Goal: Obtain resource: Obtain resource

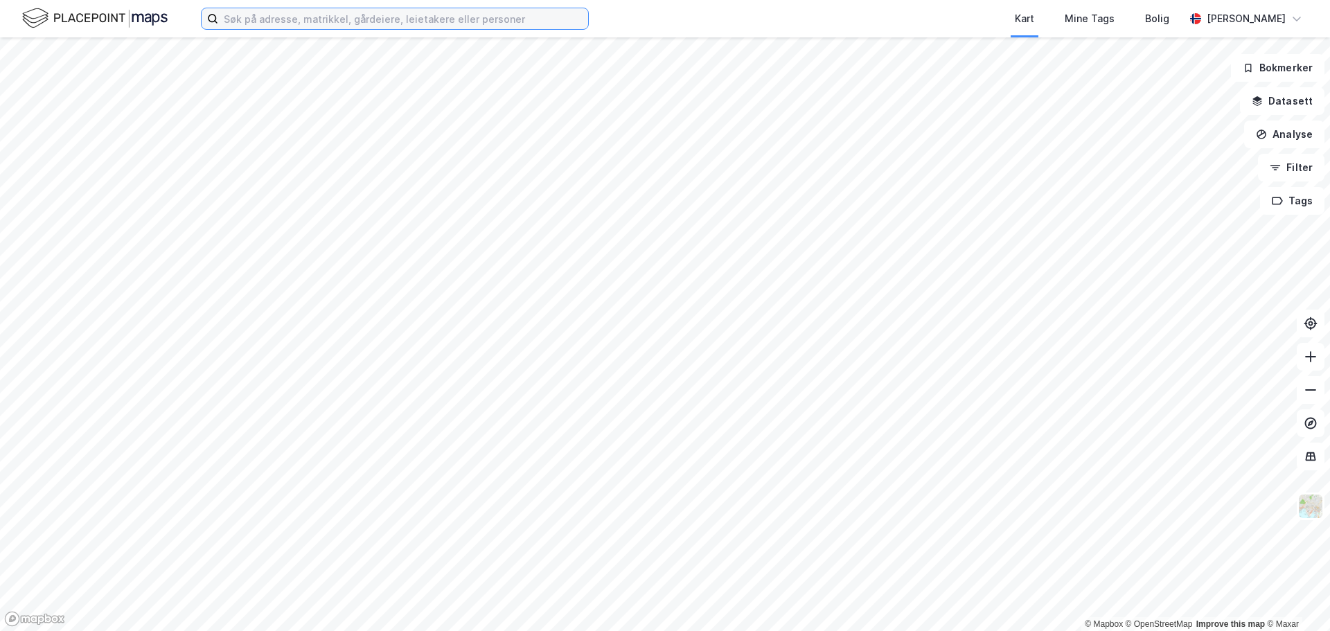
click at [267, 28] on input at bounding box center [403, 18] width 370 height 21
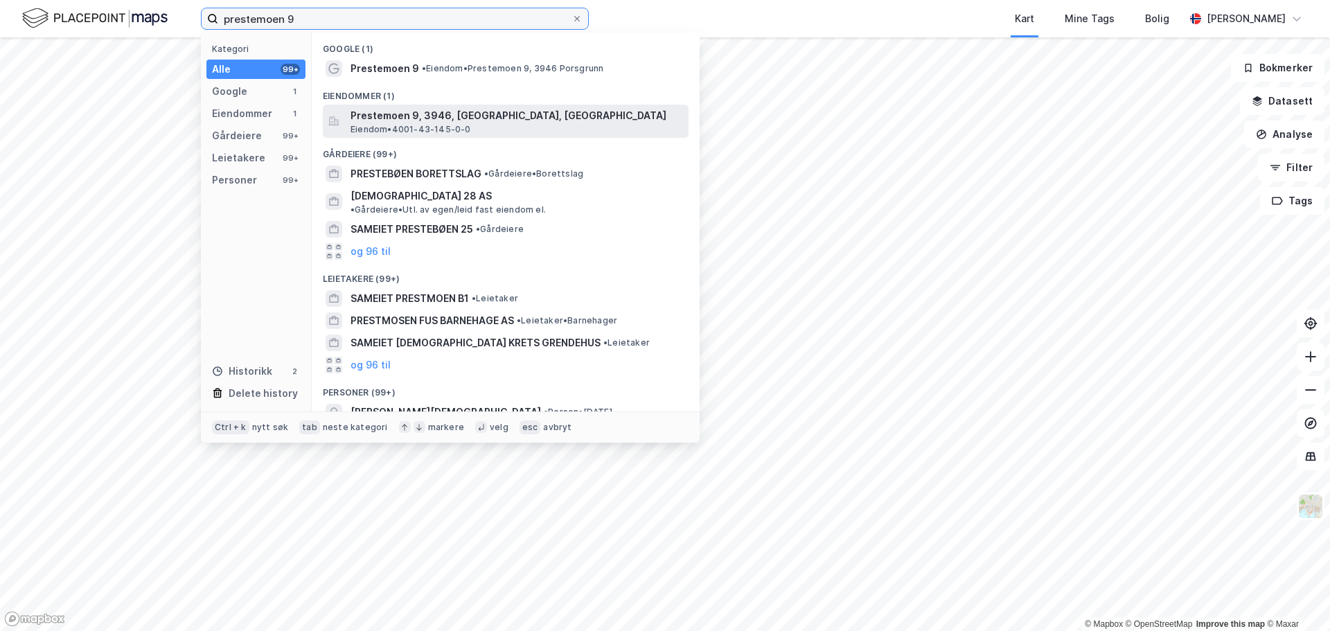
type input "prestemoen 9"
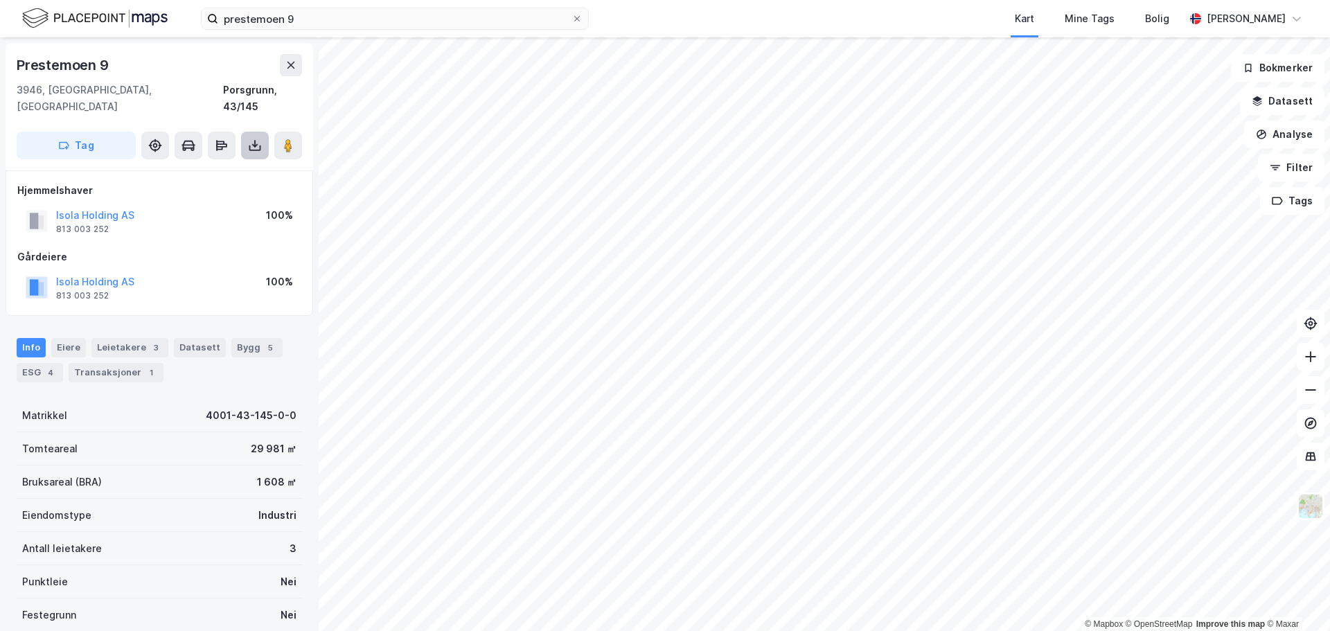
click at [255, 140] on icon at bounding box center [254, 144] width 1 height 8
click at [194, 168] on div "Last ned grunnbok" at bounding box center [186, 173] width 80 height 11
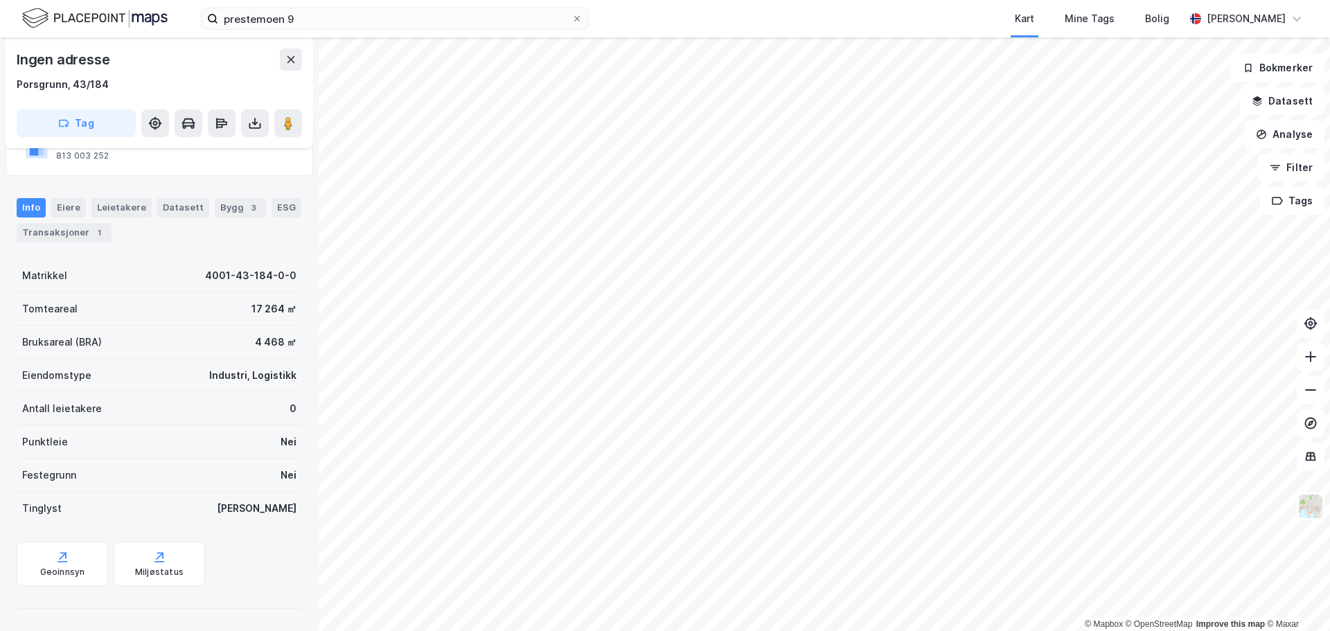
scroll to position [54, 0]
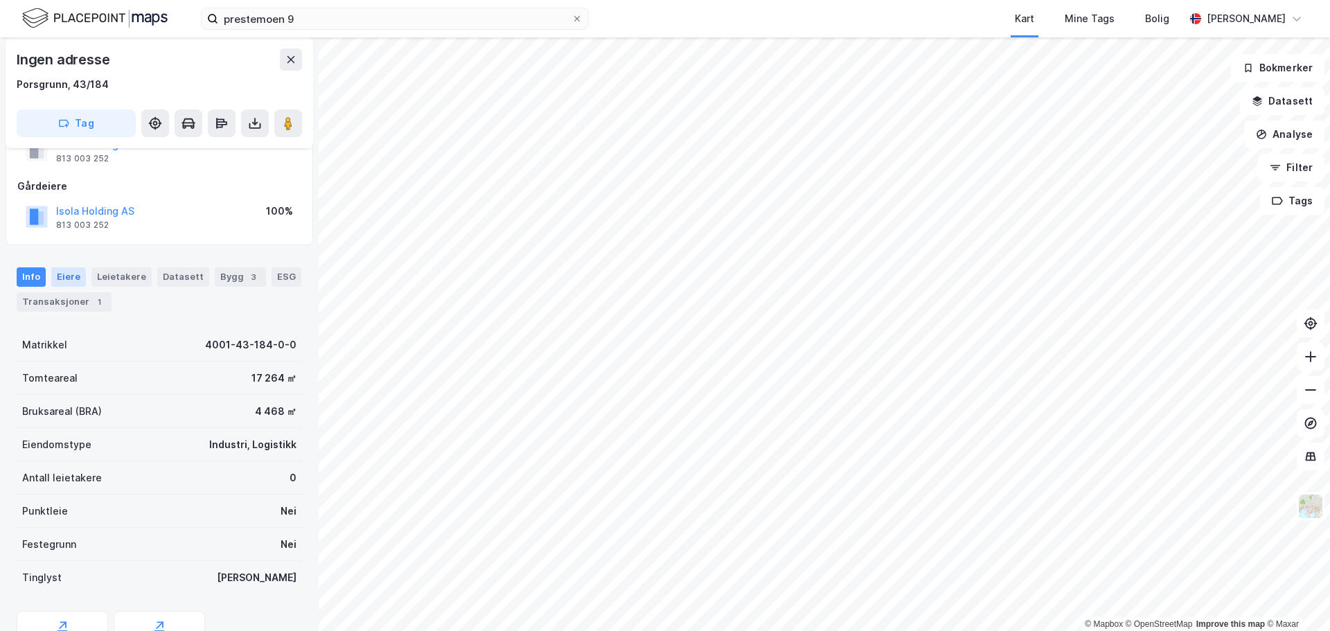
click at [75, 277] on div "Eiere" at bounding box center [68, 276] width 35 height 19
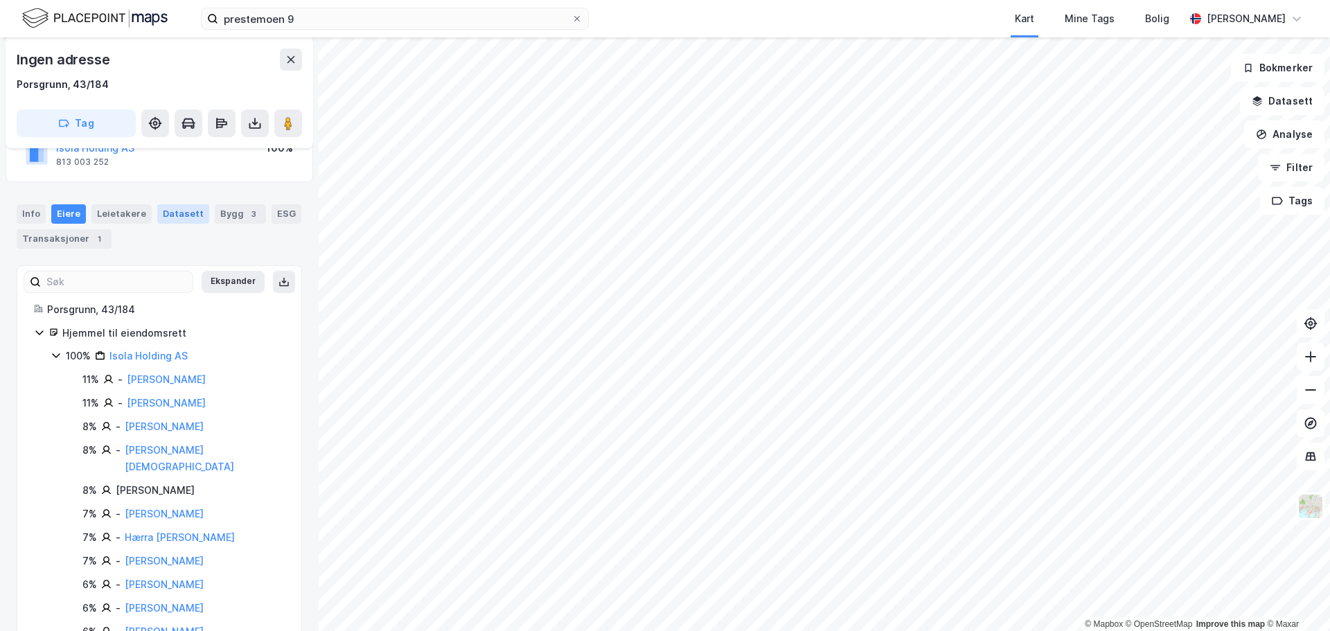
scroll to position [139, 0]
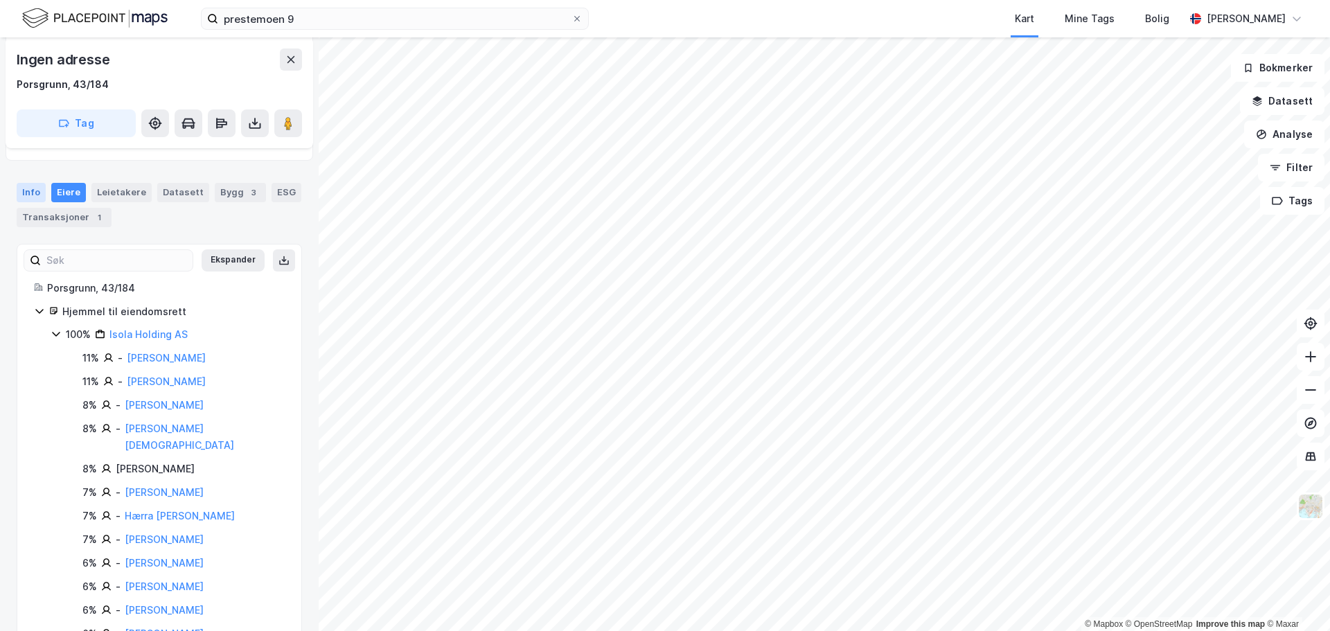
click at [35, 190] on div "Info" at bounding box center [31, 192] width 29 height 19
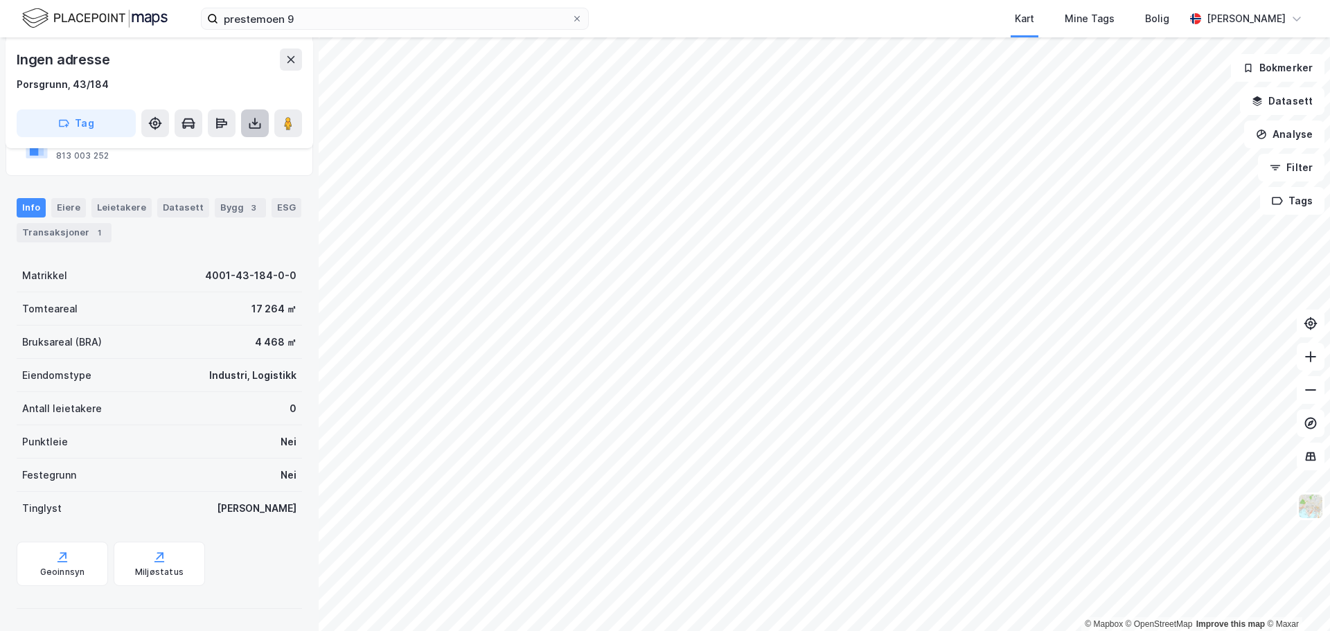
click at [256, 119] on icon at bounding box center [255, 123] width 14 height 14
click at [226, 154] on div "Last ned grunnbok" at bounding box center [186, 150] width 80 height 11
